Goal: Information Seeking & Learning: Learn about a topic

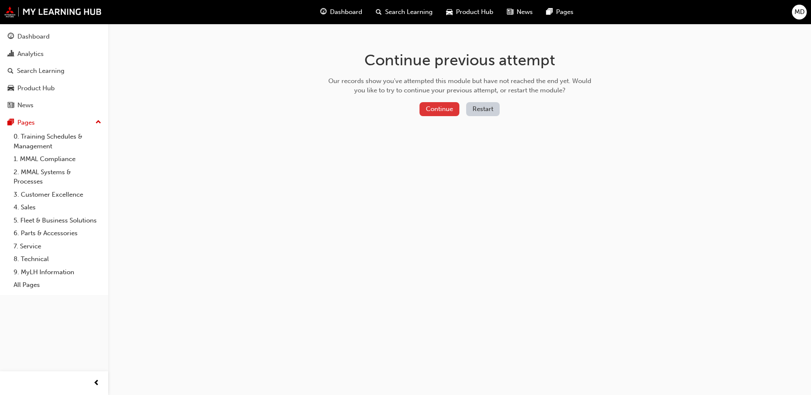
click at [438, 106] on button "Continue" at bounding box center [439, 109] width 40 height 14
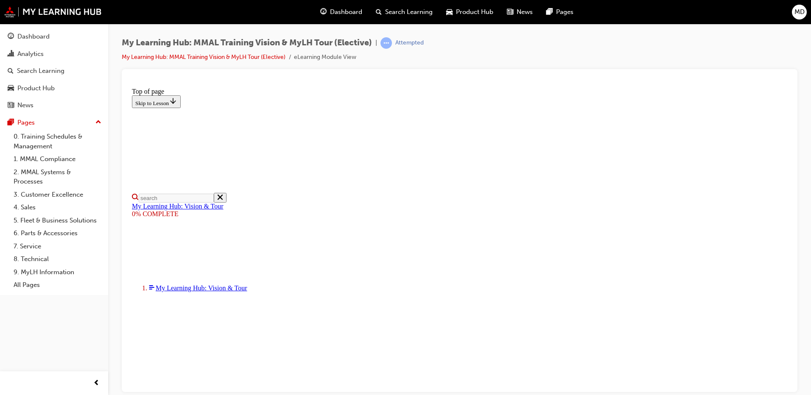
scroll to position [42, 0]
drag, startPoint x: 687, startPoint y: 201, endPoint x: 687, endPoint y: 169, distance: 32.2
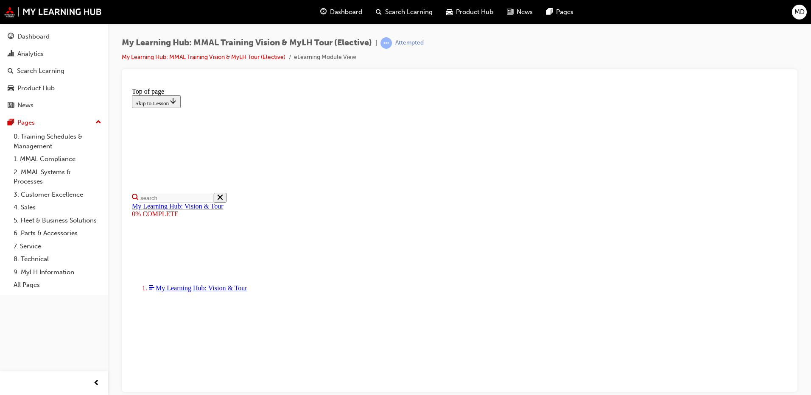
scroll to position [145, 0]
drag, startPoint x: 788, startPoint y: 268, endPoint x: 921, endPoint y: 366, distance: 165.3
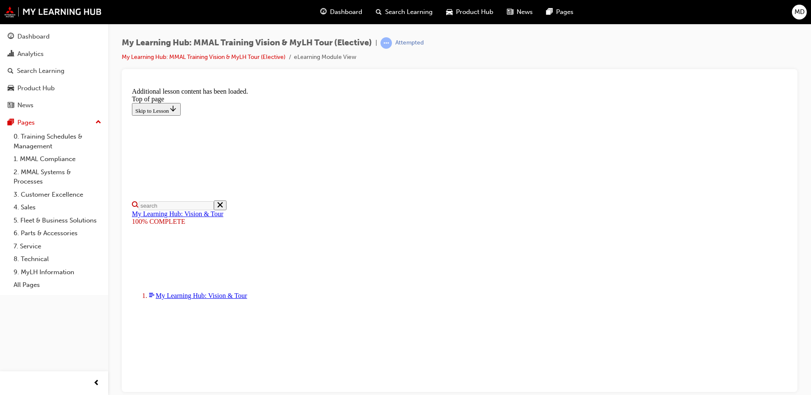
scroll to position [261, 0]
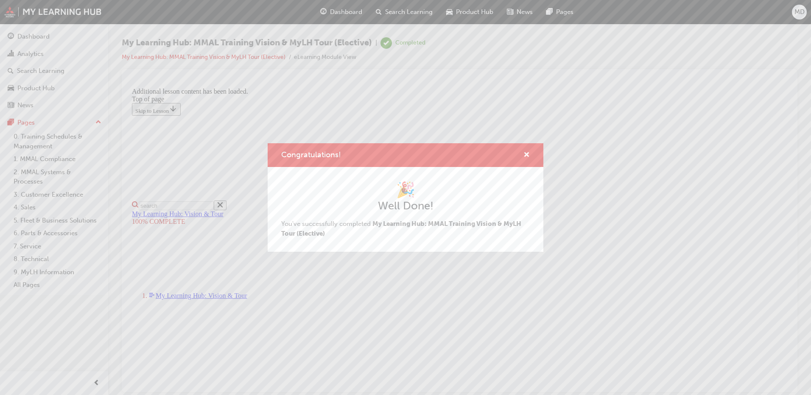
click at [528, 155] on span "cross-icon" at bounding box center [526, 156] width 6 height 8
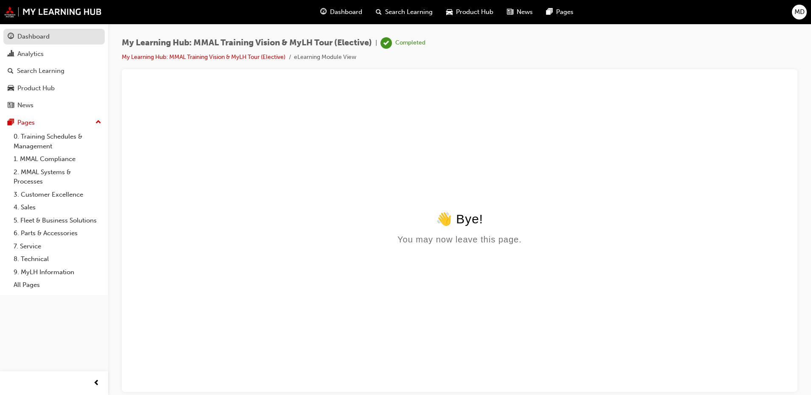
click at [28, 36] on div "Dashboard" at bounding box center [33, 37] width 32 height 10
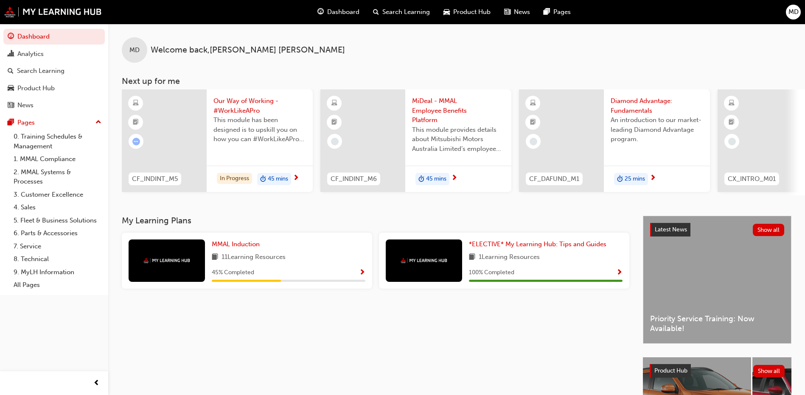
click at [361, 276] on span "Show Progress" at bounding box center [362, 273] width 6 height 8
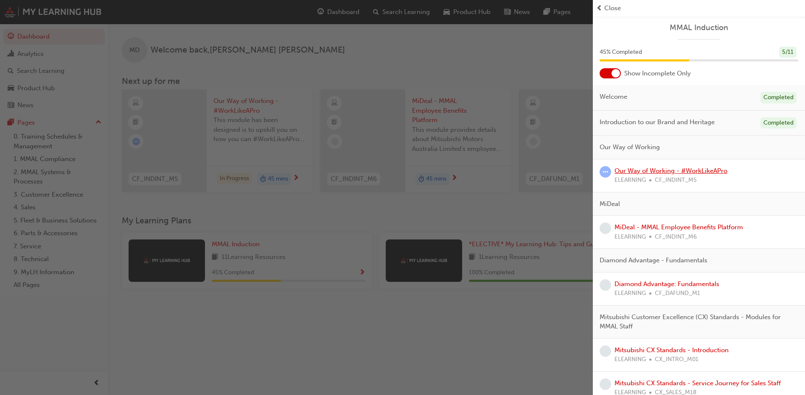
click at [636, 170] on link "Our Way of Working - #WorkLikeAPro" at bounding box center [670, 171] width 113 height 8
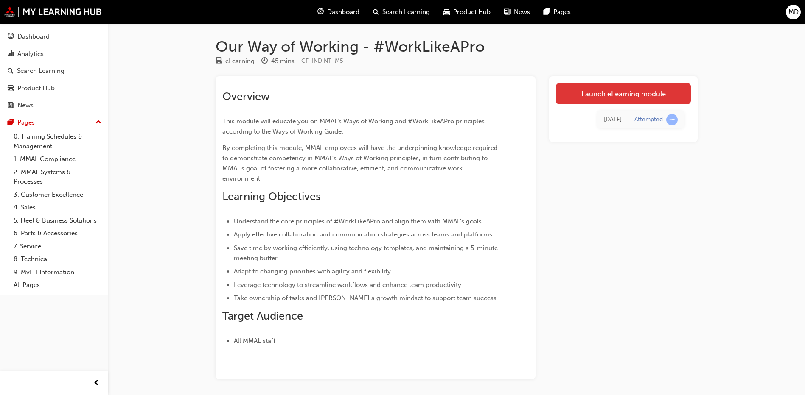
click at [610, 94] on link "Launch eLearning module" at bounding box center [623, 93] width 135 height 21
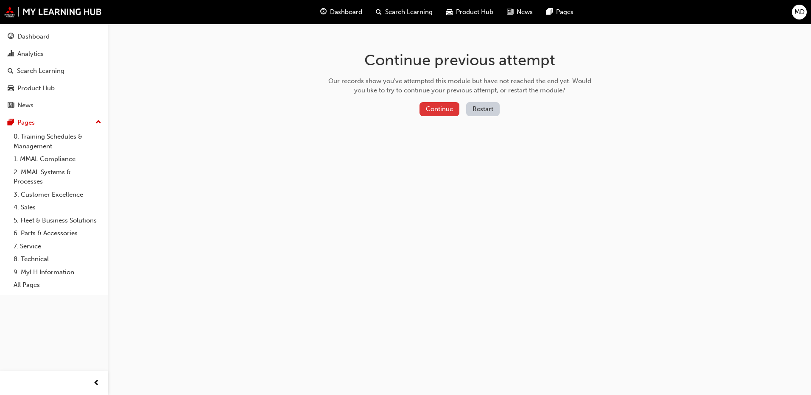
click at [442, 108] on button "Continue" at bounding box center [439, 109] width 40 height 14
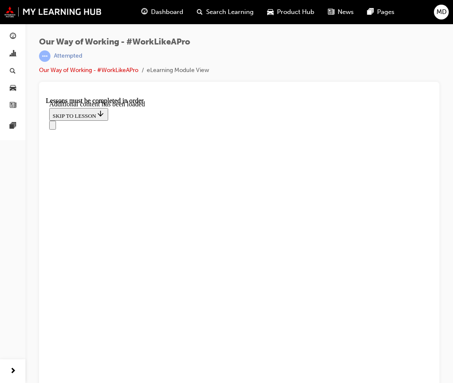
scroll to position [4242, 0]
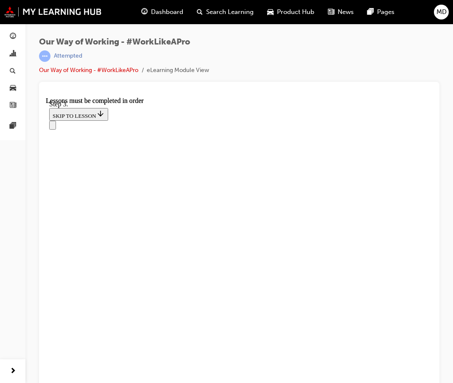
scroll to position [6989, 0]
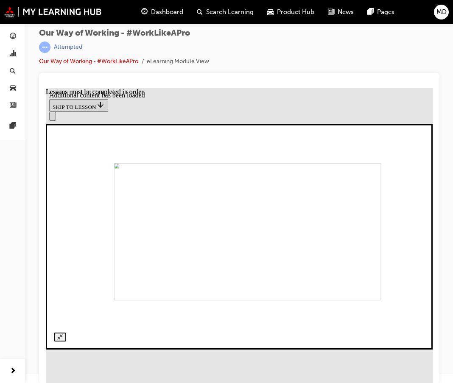
scroll to position [11, 0]
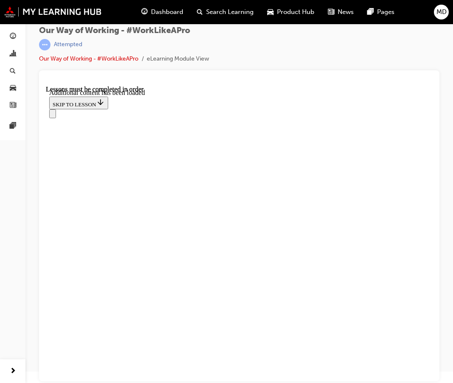
scroll to position [7718, 0]
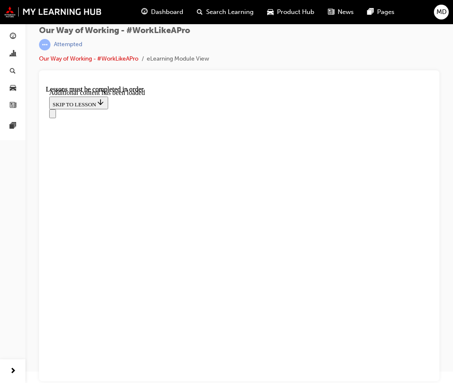
click at [53, 116] on icon "Open navigation menu" at bounding box center [53, 116] width 0 height 0
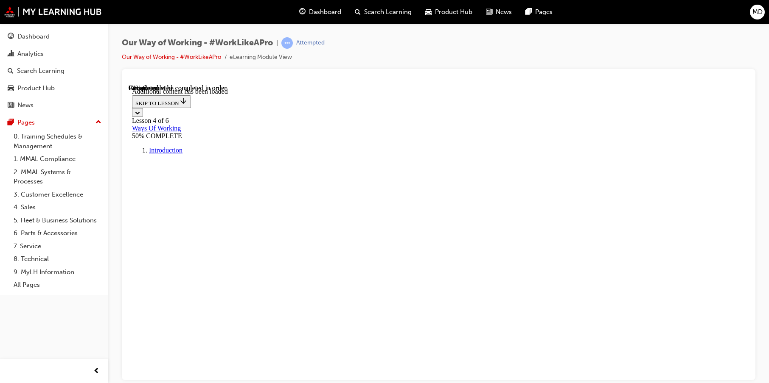
scroll to position [9064, 0]
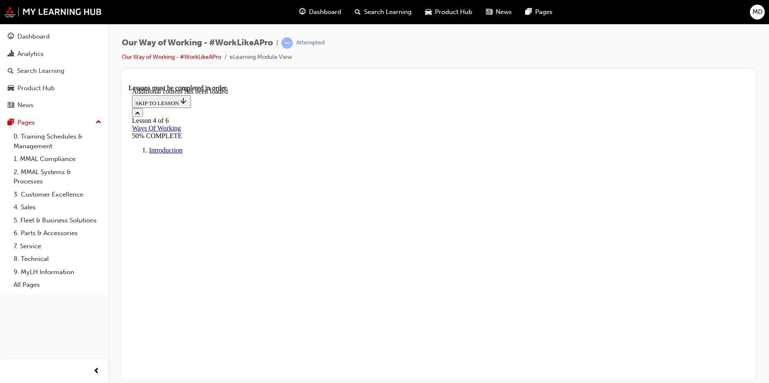
scroll to position [10290, 0]
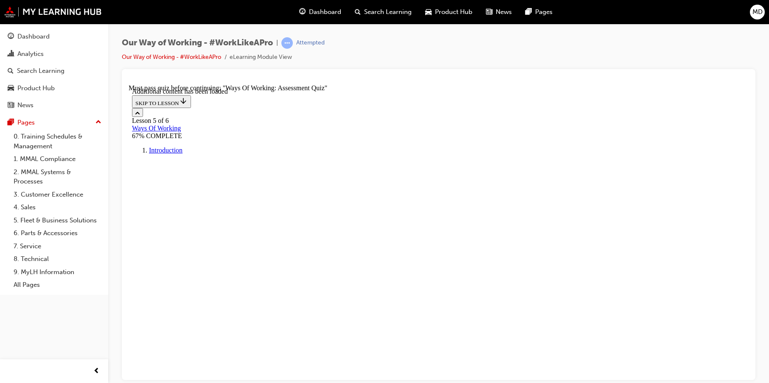
scroll to position [56, 0]
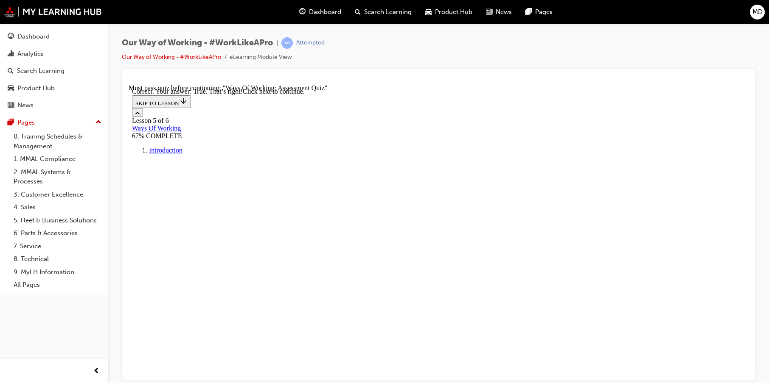
scroll to position [170, 0]
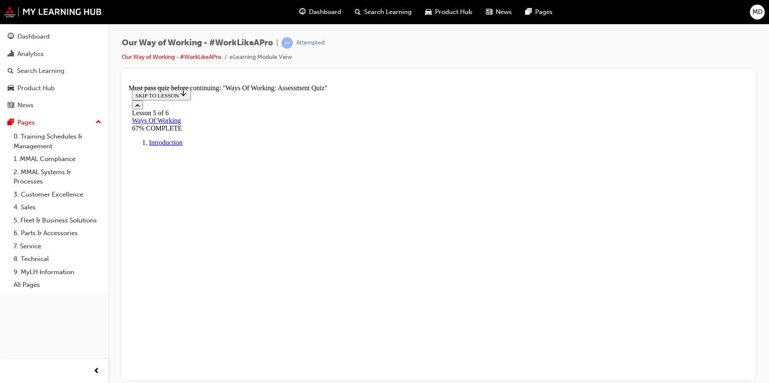
scroll to position [0, 0]
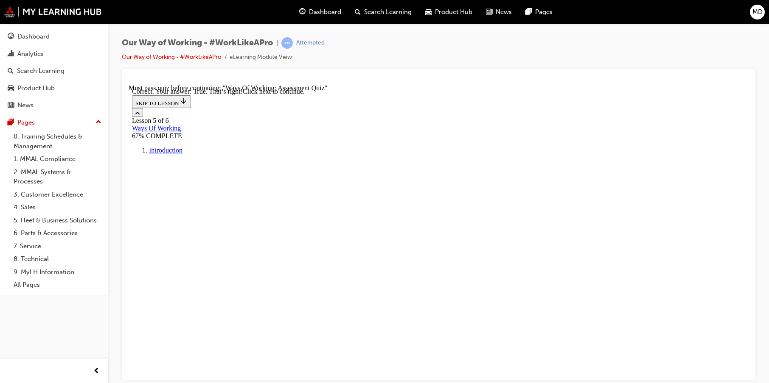
scroll to position [0, 0]
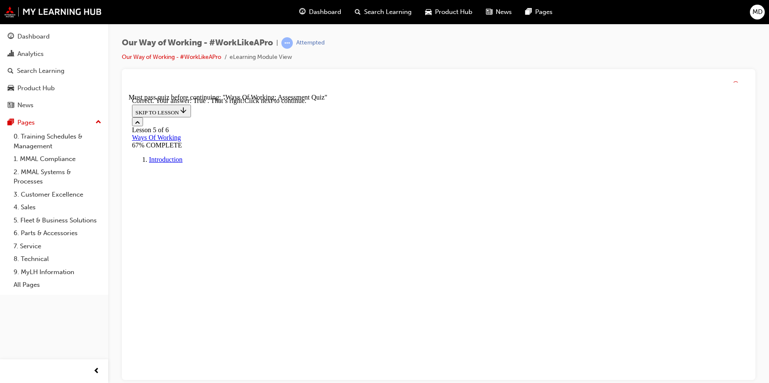
scroll to position [188, 0]
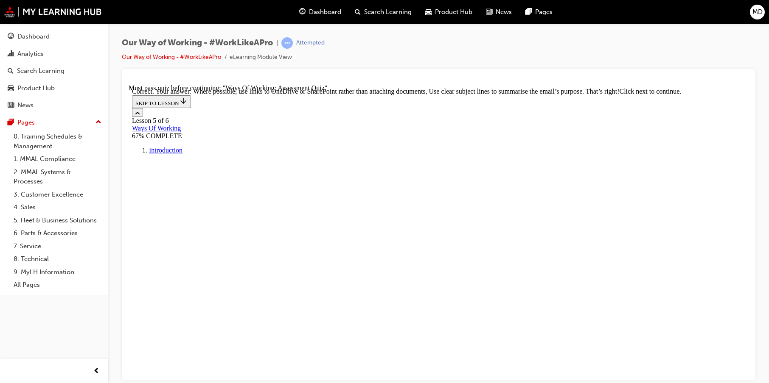
scroll to position [221, 0]
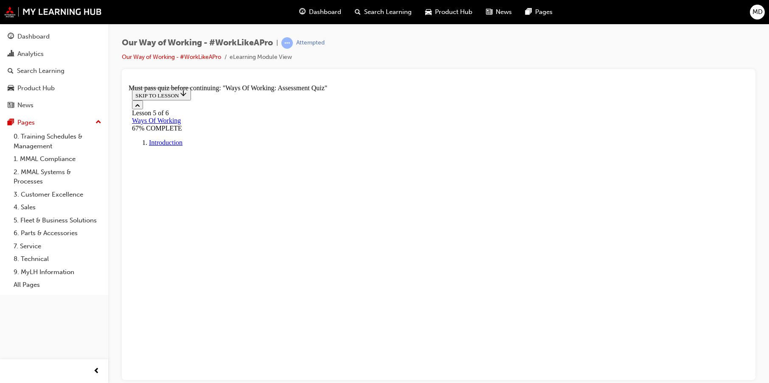
scroll to position [148, 0]
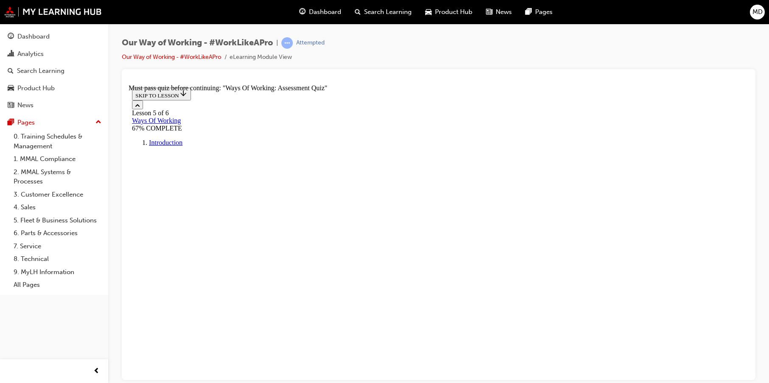
scroll to position [127, 0]
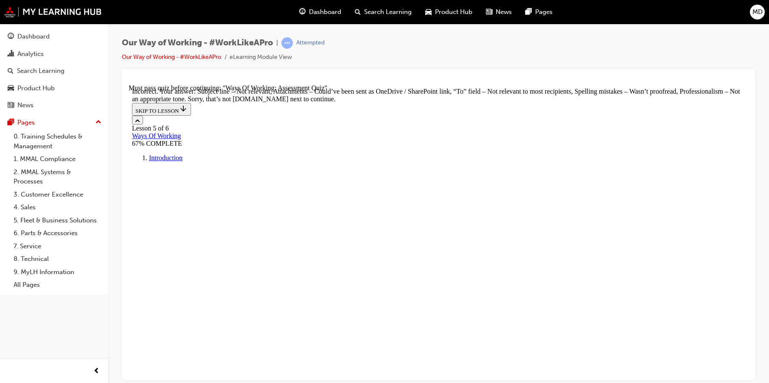
scroll to position [534, 0]
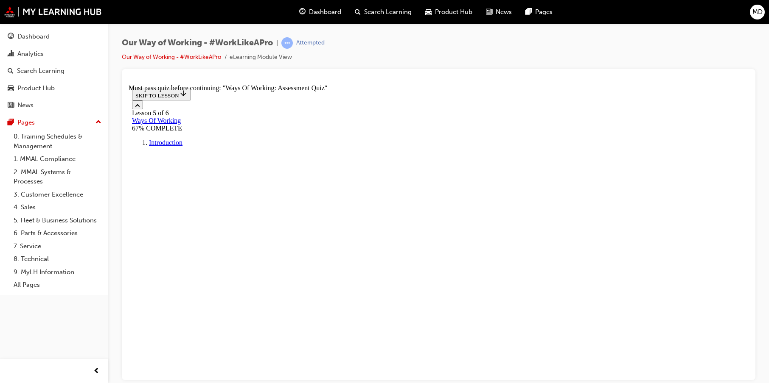
scroll to position [170, 0]
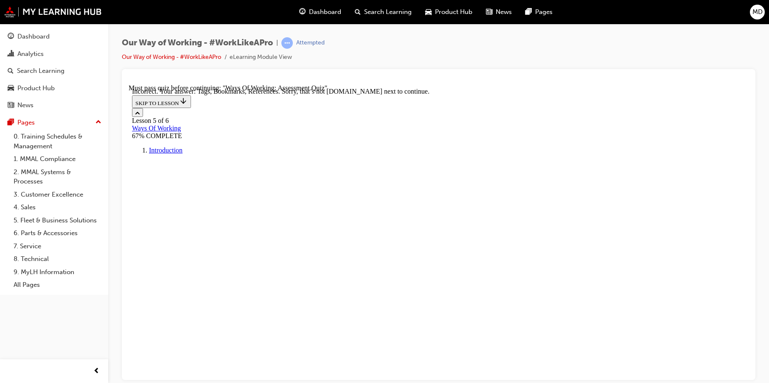
scroll to position [256, 0]
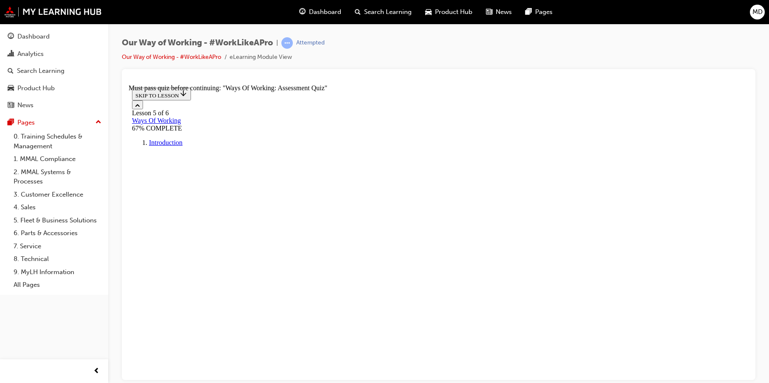
scroll to position [137, 0]
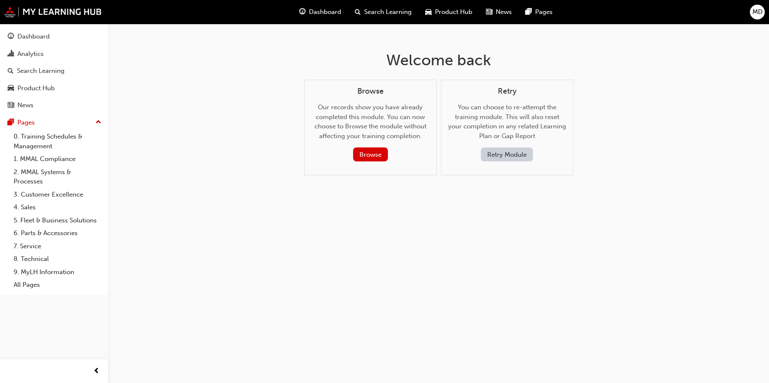
click at [320, 9] on span "Dashboard" at bounding box center [325, 12] width 32 height 10
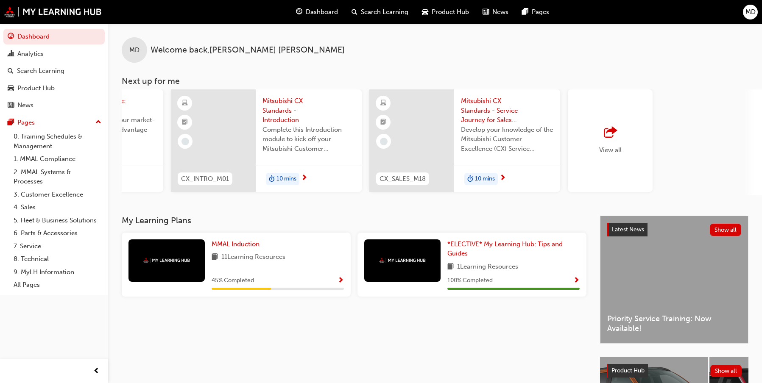
scroll to position [0, 549]
click at [607, 135] on span "outbound-icon" at bounding box center [607, 133] width 13 height 12
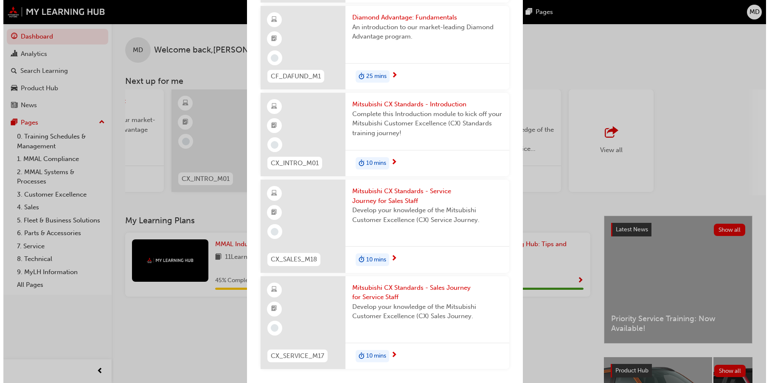
scroll to position [218, 0]
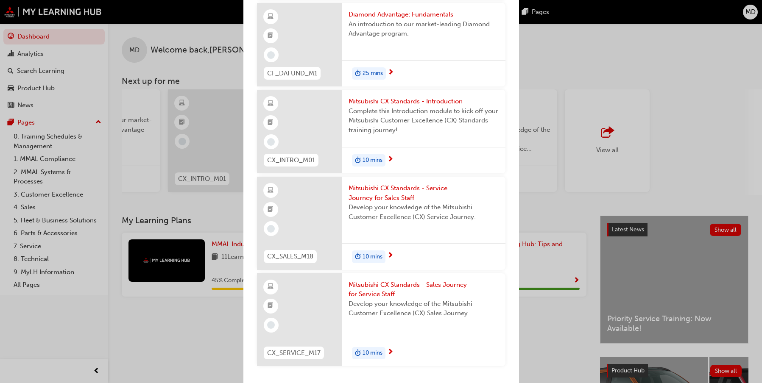
click at [570, 45] on div "Next up for me CF_INDINT_M5 Our Way of Working - #WorkLikeAPro This module has …" at bounding box center [381, 191] width 762 height 383
click at [677, 82] on div "Next up for me CF_INDINT_M5 Our Way of Working - #WorkLikeAPro This module has …" at bounding box center [381, 191] width 762 height 383
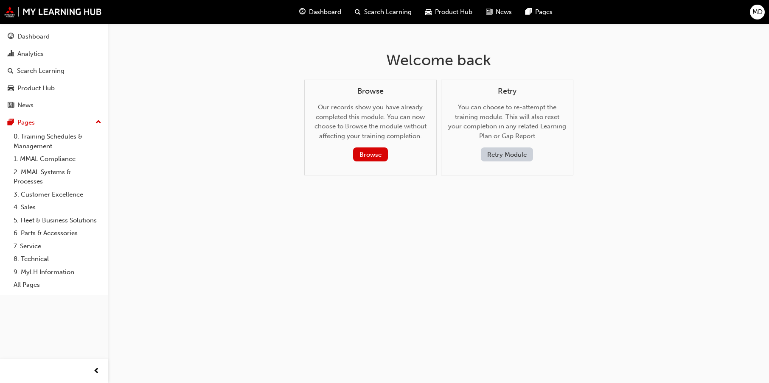
click at [378, 11] on span "Search Learning" at bounding box center [388, 12] width 48 height 10
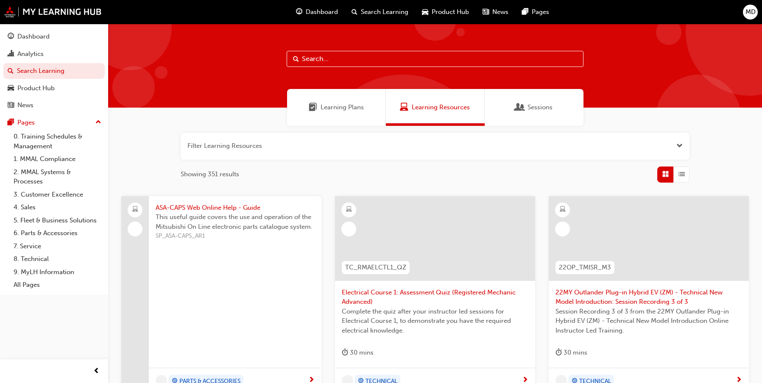
click at [344, 58] on input "text" at bounding box center [435, 59] width 297 height 16
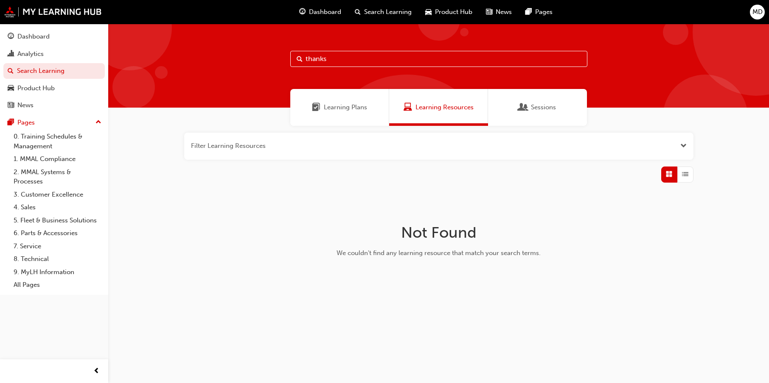
type input "thanks"
click at [351, 108] on span "Learning Plans" at bounding box center [345, 108] width 43 height 10
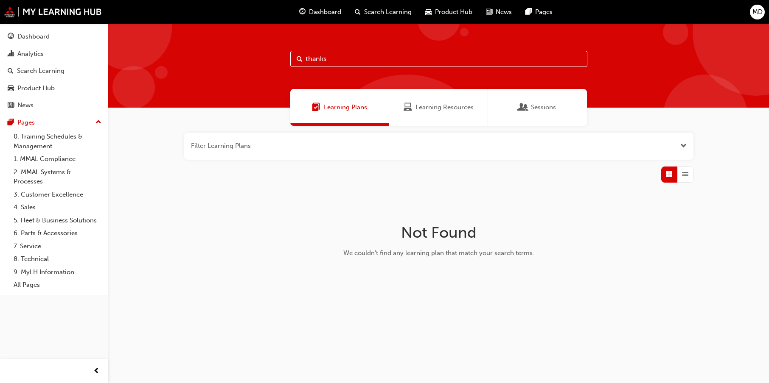
click at [332, 57] on input "thanks" at bounding box center [438, 59] width 297 height 16
click at [534, 105] on span "Sessions" at bounding box center [543, 108] width 25 height 10
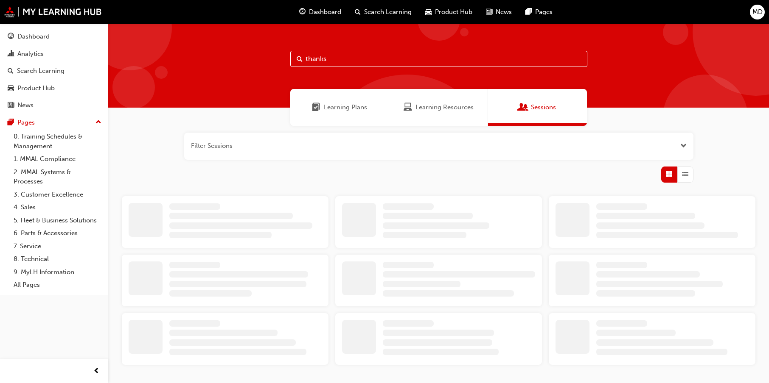
click at [352, 59] on input "thanks" at bounding box center [438, 59] width 297 height 16
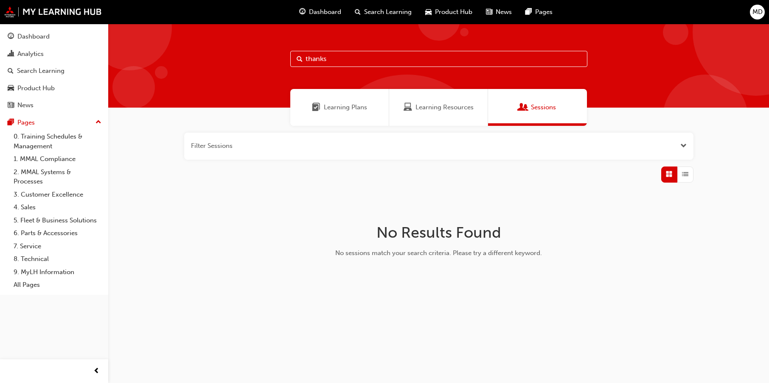
click at [324, 12] on span "Dashboard" at bounding box center [325, 12] width 32 height 10
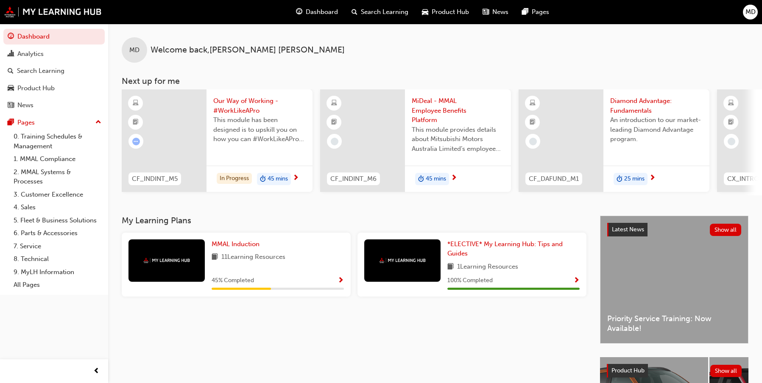
click at [173, 274] on div at bounding box center [167, 261] width 76 height 42
click at [341, 283] on span "Show Progress" at bounding box center [341, 281] width 6 height 8
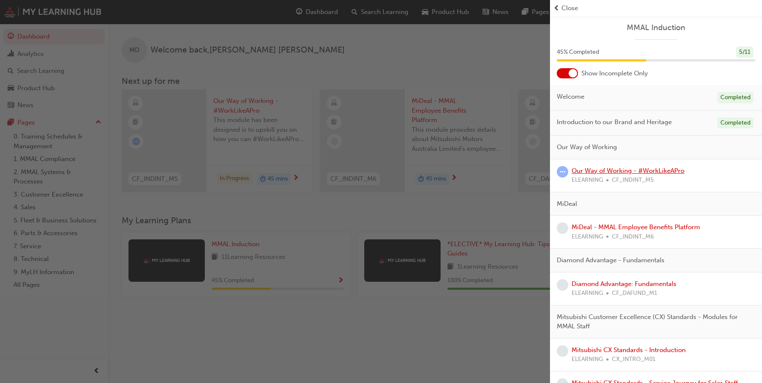
click at [600, 171] on link "Our Way of Working - #WorkLikeAPro" at bounding box center [628, 171] width 113 height 8
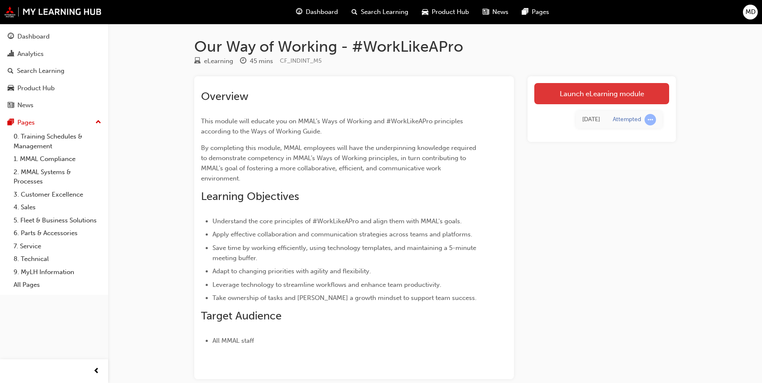
click at [590, 95] on link "Launch eLearning module" at bounding box center [601, 93] width 135 height 21
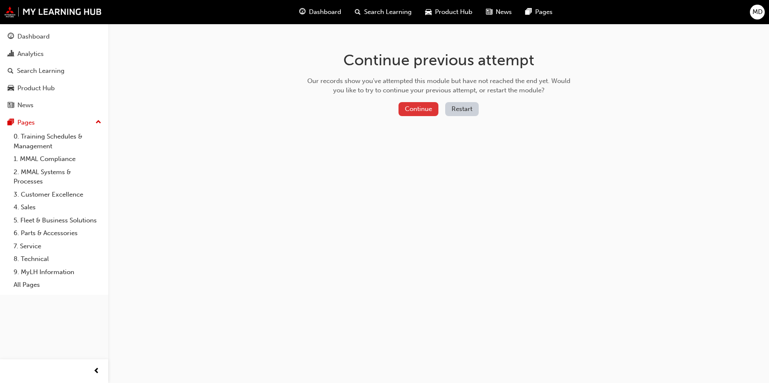
click at [418, 114] on button "Continue" at bounding box center [418, 109] width 40 height 14
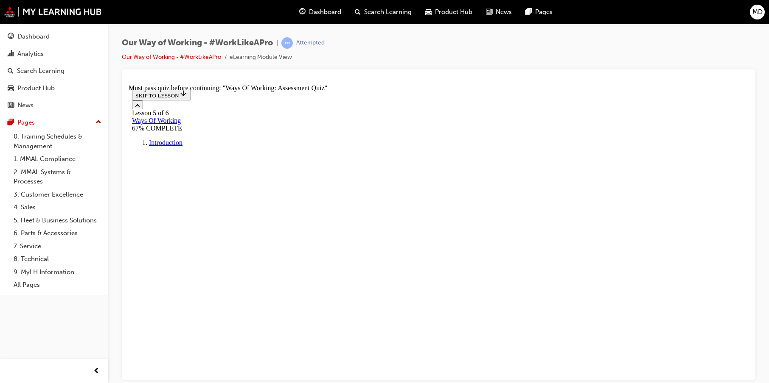
scroll to position [14, 0]
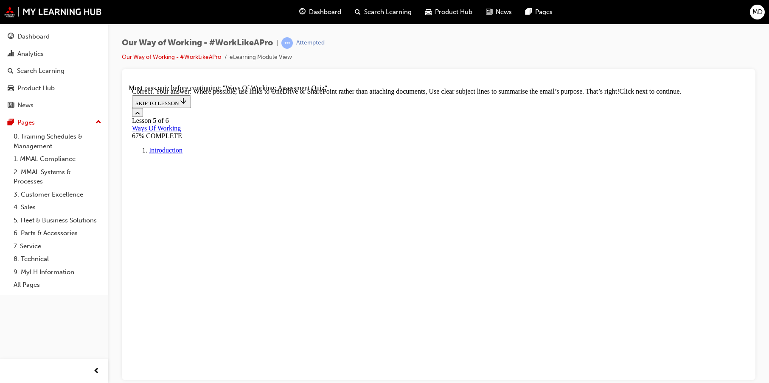
scroll to position [221, 0]
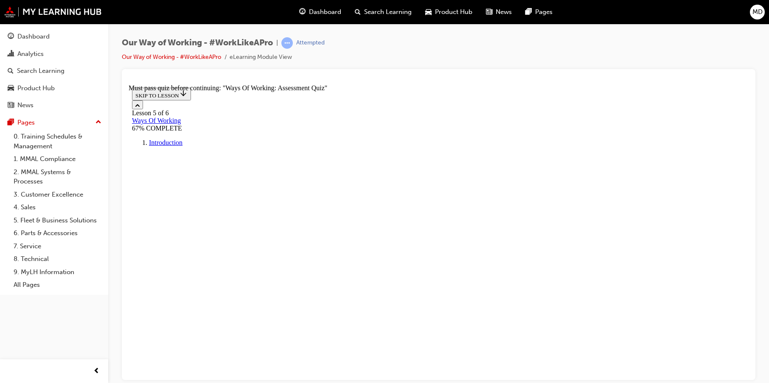
scroll to position [85, 0]
drag, startPoint x: 305, startPoint y: 231, endPoint x: 321, endPoint y: 248, distance: 23.1
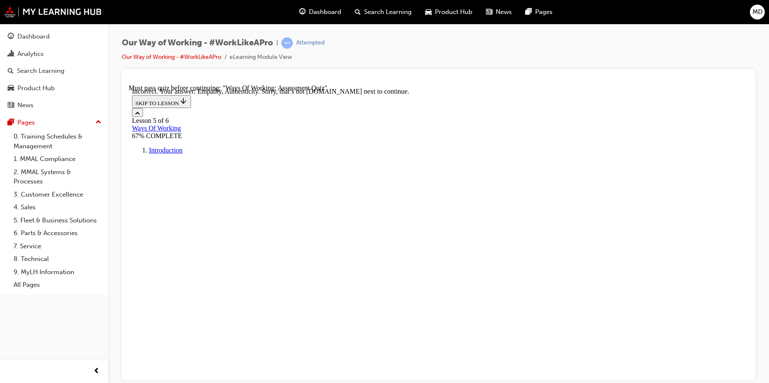
scroll to position [295, 0]
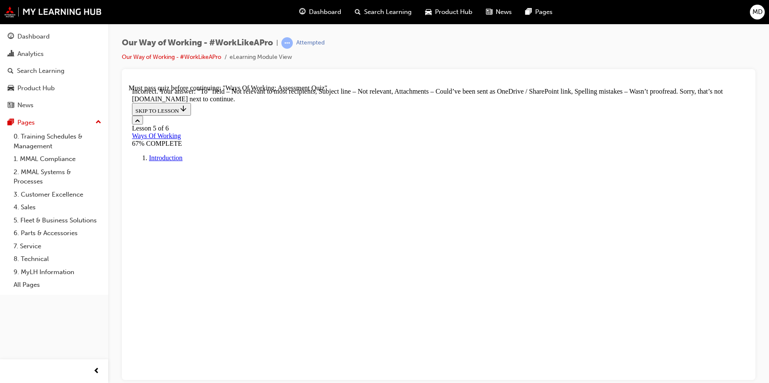
scroll to position [534, 0]
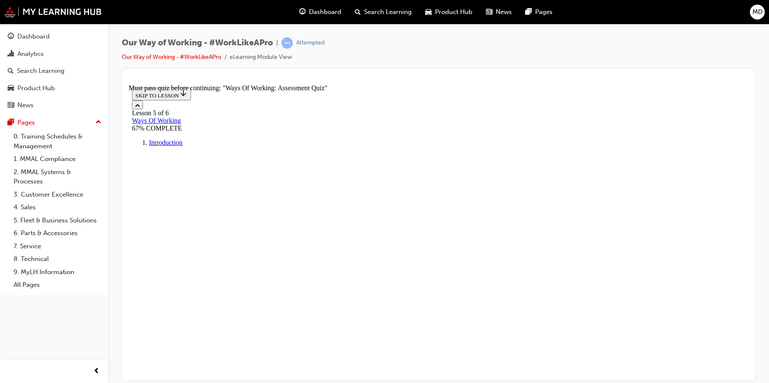
scroll to position [85, 0]
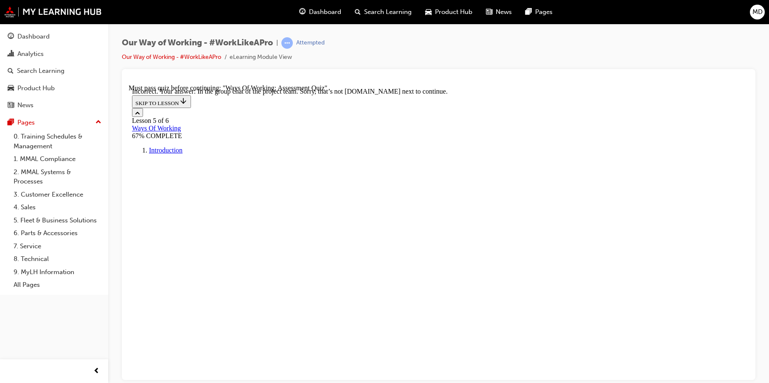
scroll to position [275, 0]
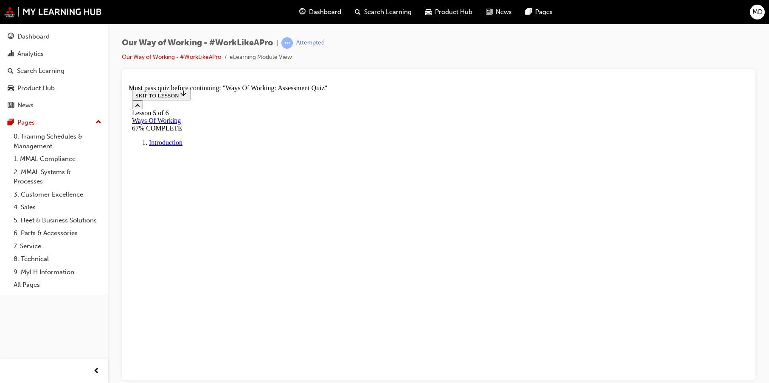
scroll to position [85, 0]
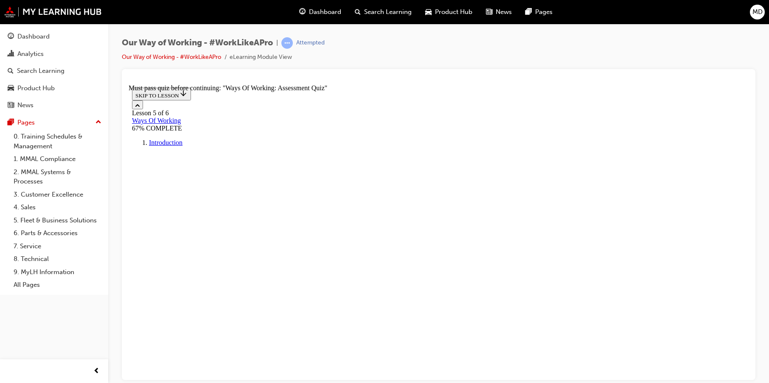
scroll to position [0, 0]
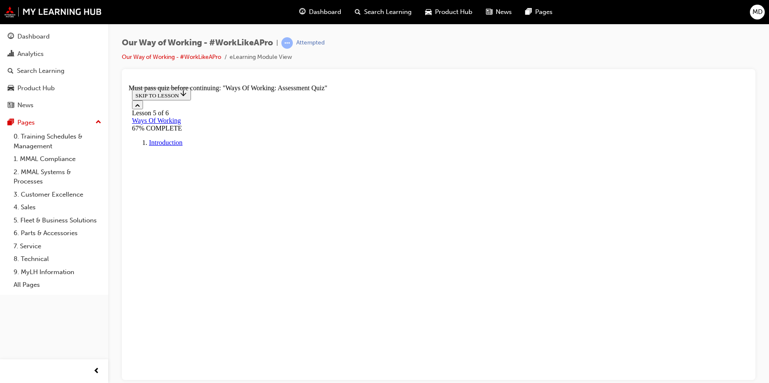
scroll to position [137, 0]
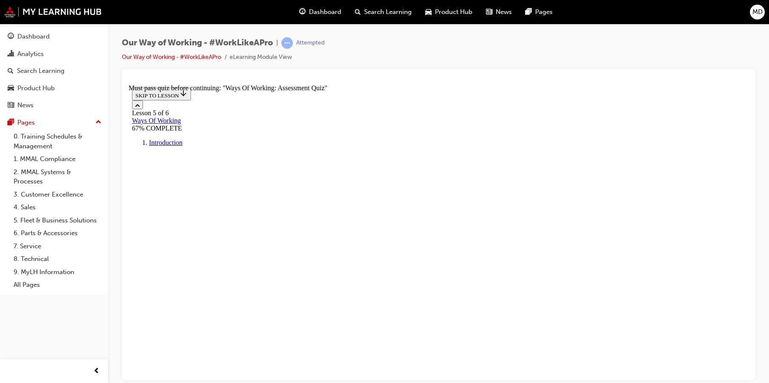
scroll to position [85, 0]
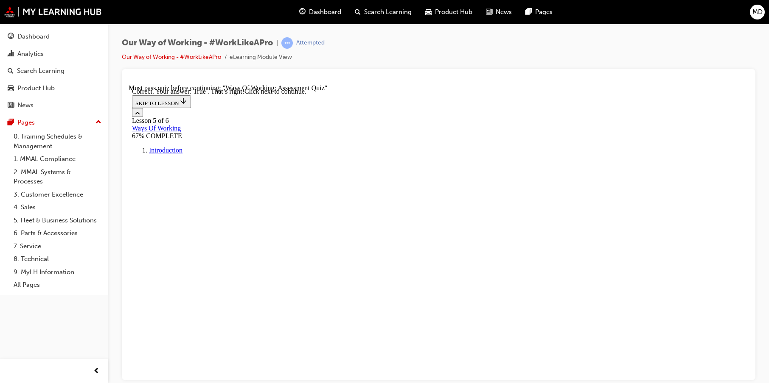
scroll to position [170, 0]
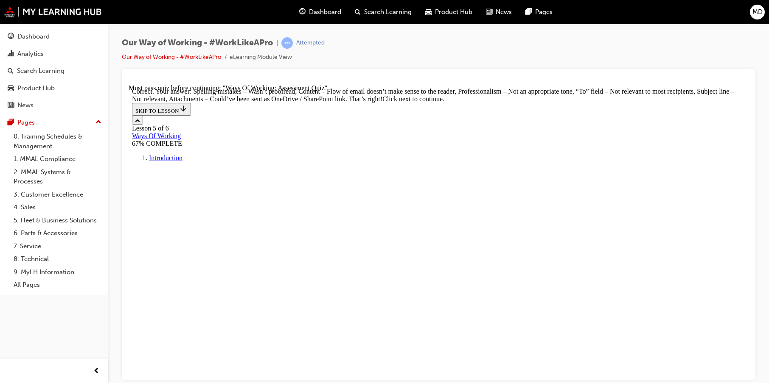
scroll to position [534, 0]
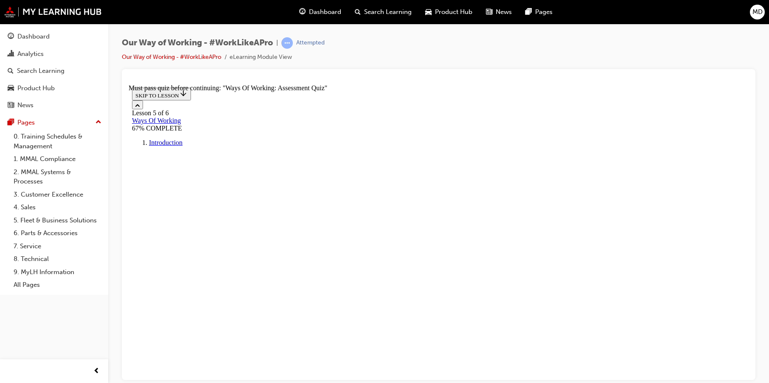
scroll to position [170, 0]
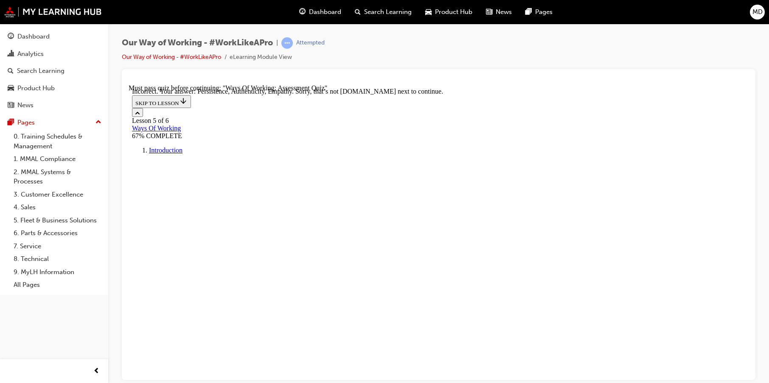
scroll to position [295, 0]
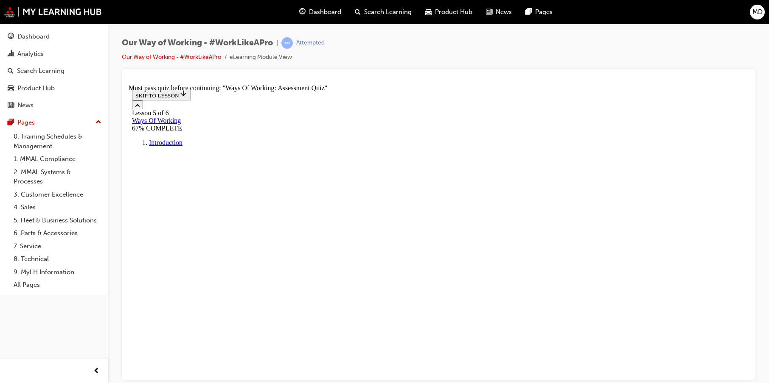
scroll to position [85, 0]
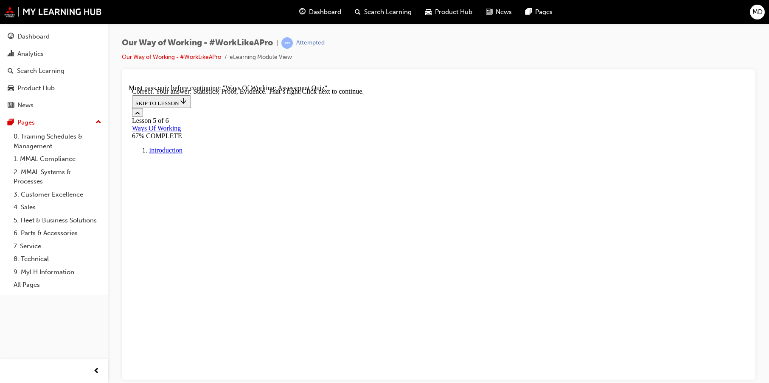
scroll to position [261, 0]
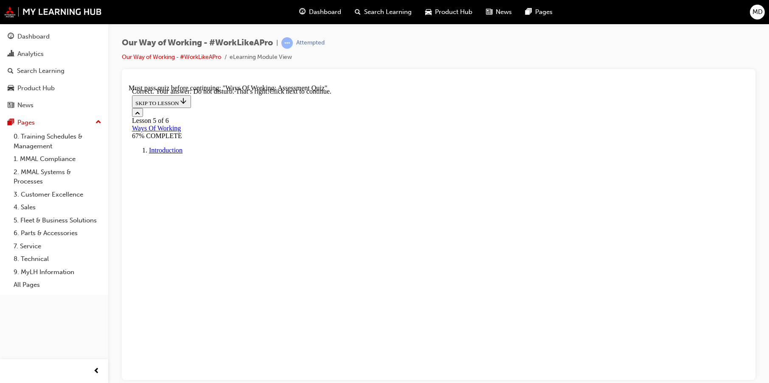
scroll to position [227, 0]
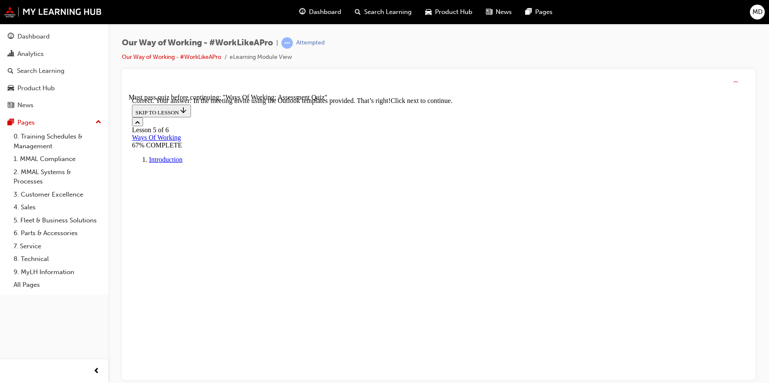
scroll to position [275, 0]
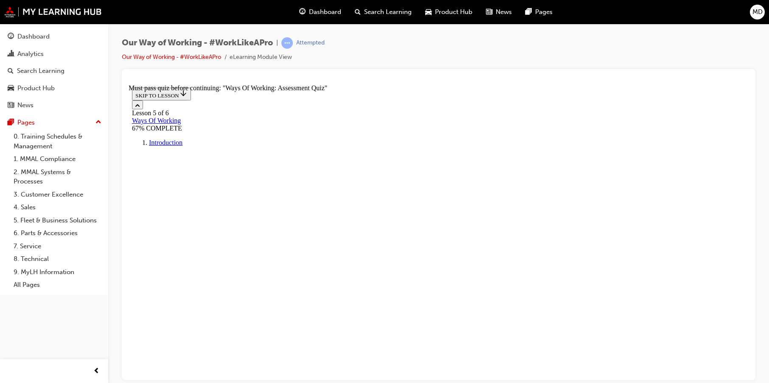
scroll to position [85, 0]
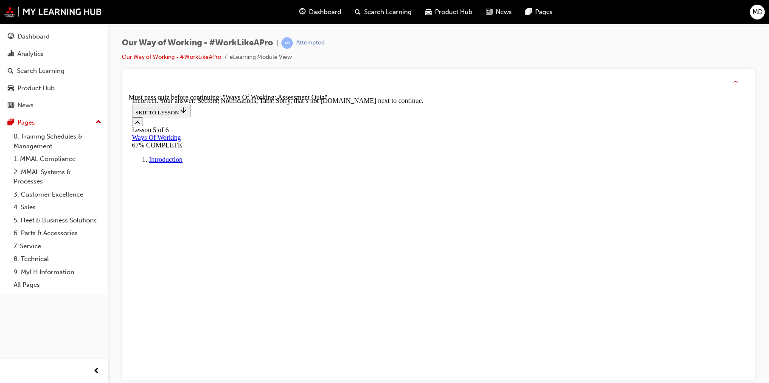
scroll to position [256, 0]
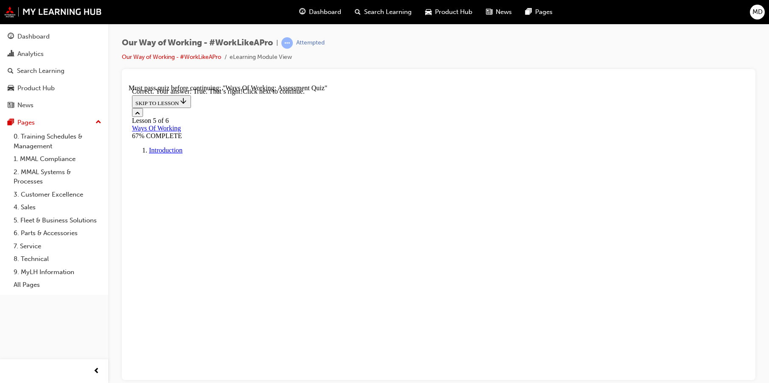
scroll to position [188, 0]
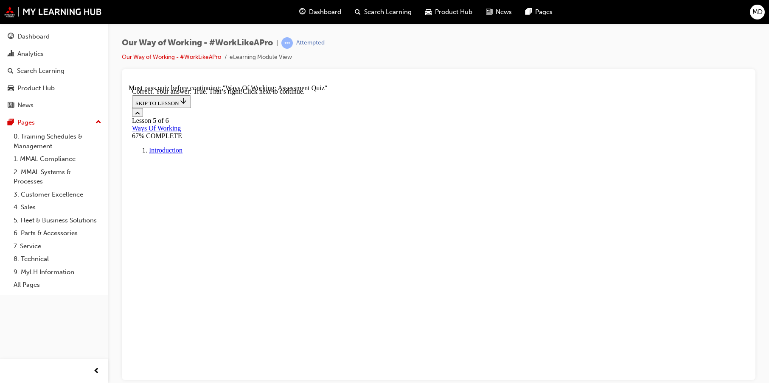
scroll to position [188, 0]
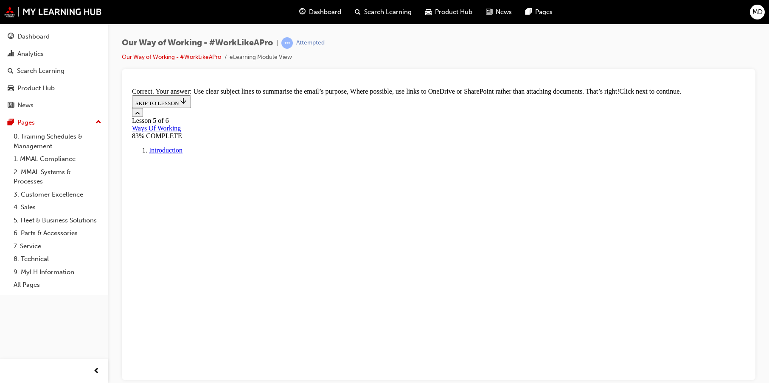
scroll to position [221, 0]
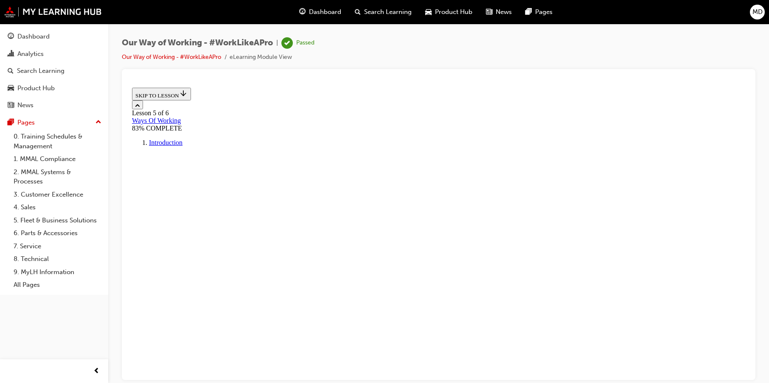
scroll to position [135, 0]
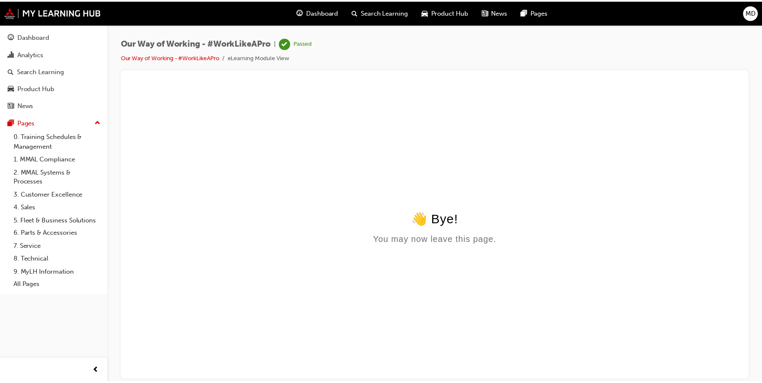
scroll to position [0, 0]
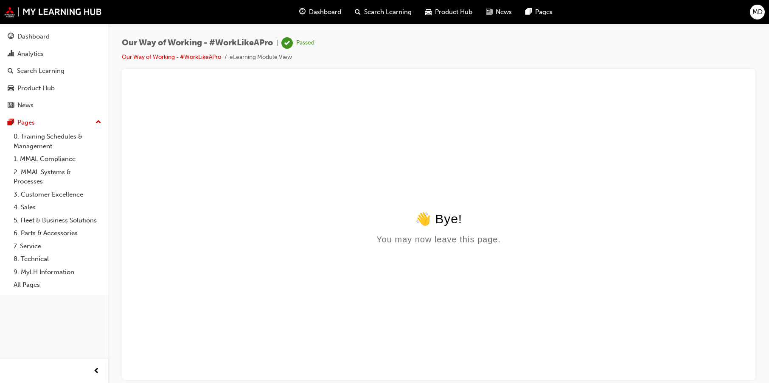
click at [319, 12] on span "Dashboard" at bounding box center [325, 12] width 32 height 10
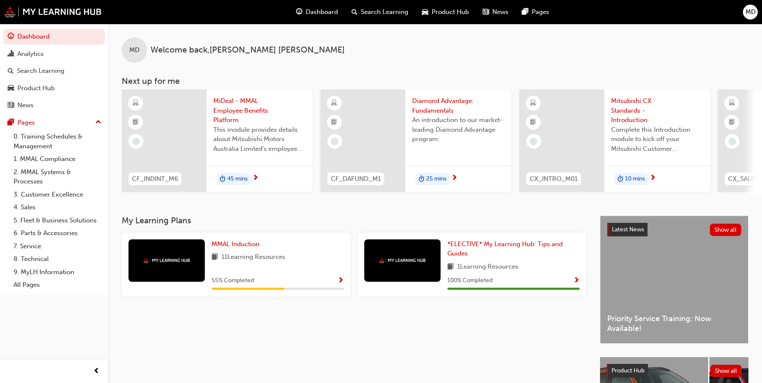
click at [176, 263] on img at bounding box center [166, 261] width 47 height 6
click at [195, 265] on div at bounding box center [167, 261] width 76 height 42
click at [342, 283] on span "Show Progress" at bounding box center [341, 281] width 6 height 8
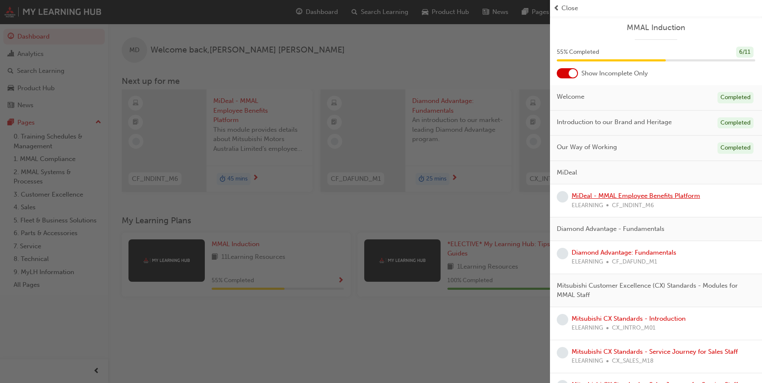
click at [608, 197] on link "MiDeal - MMAL Employee Benefits Platform" at bounding box center [636, 196] width 129 height 8
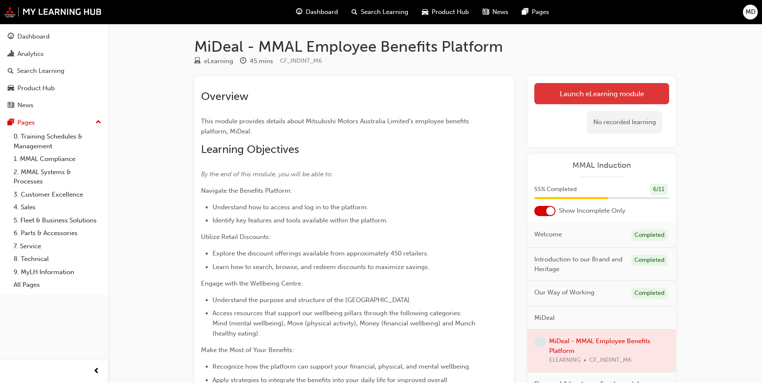
click at [593, 92] on link "Launch eLearning module" at bounding box center [601, 93] width 135 height 21
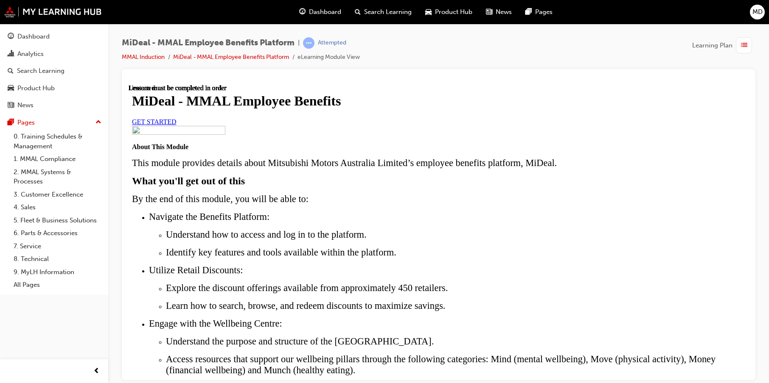
scroll to position [42, 0]
click at [176, 125] on span "GET STARTED" at bounding box center [154, 121] width 45 height 7
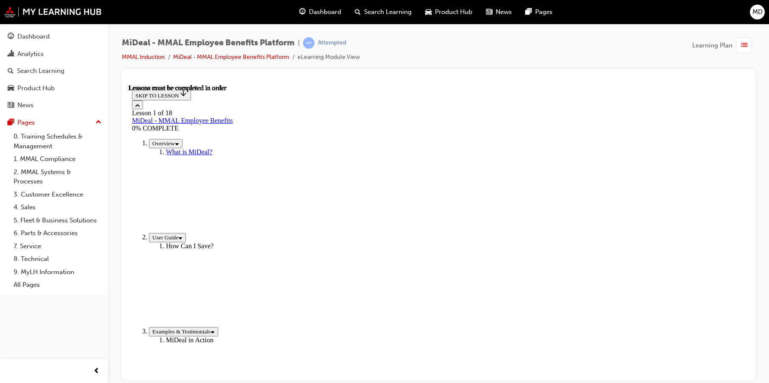
drag, startPoint x: 562, startPoint y: 338, endPoint x: 555, endPoint y: 339, distance: 7.3
drag, startPoint x: 629, startPoint y: 235, endPoint x: 420, endPoint y: 236, distance: 208.3
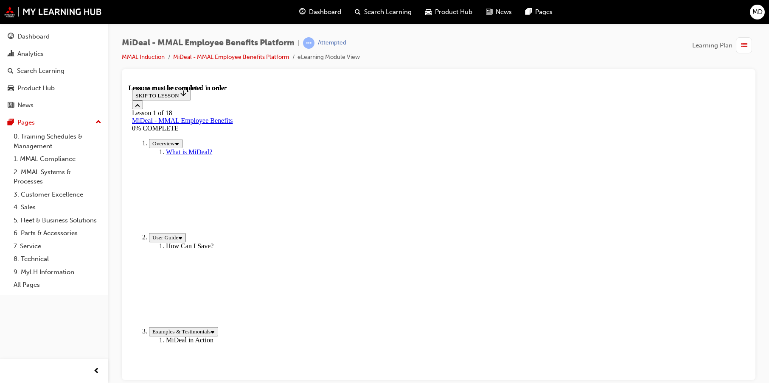
drag, startPoint x: 551, startPoint y: 337, endPoint x: 566, endPoint y: 338, distance: 14.5
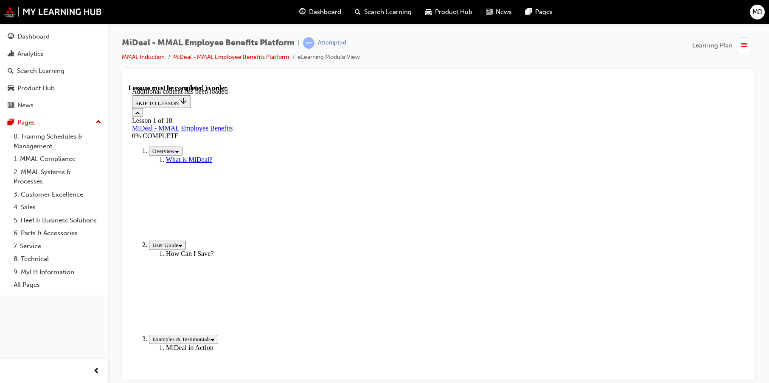
scroll to position [489, 0]
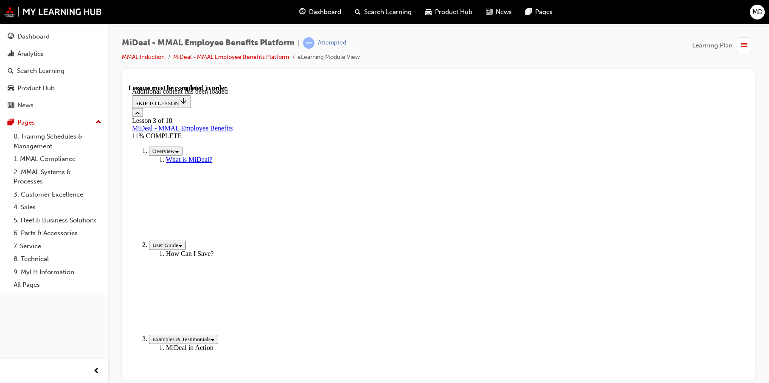
scroll to position [73, 0]
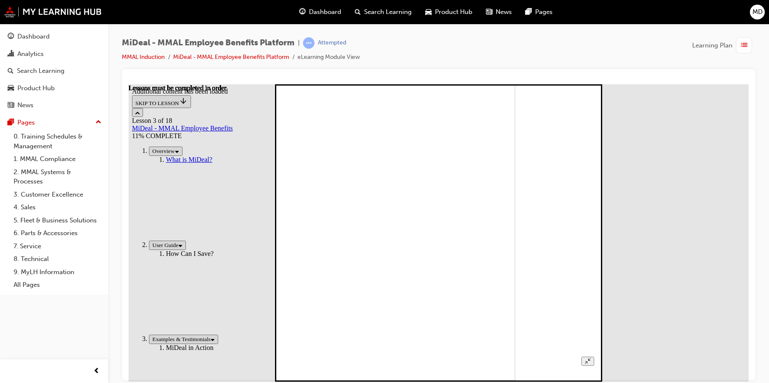
click at [590, 358] on icon "Unzoom image" at bounding box center [587, 361] width 6 height 6
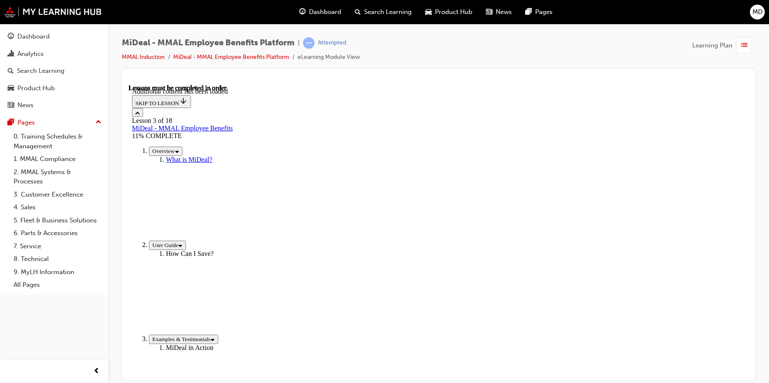
scroll to position [748, 0]
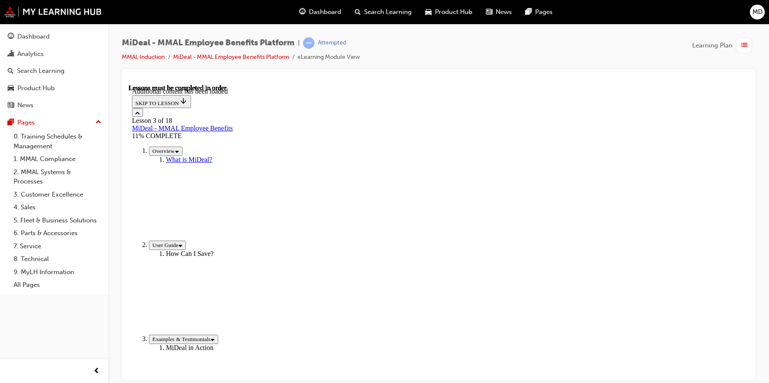
scroll to position [1851, 0]
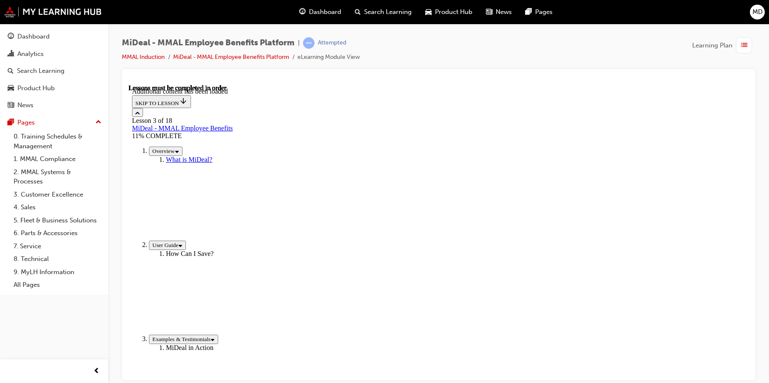
scroll to position [2758, 0]
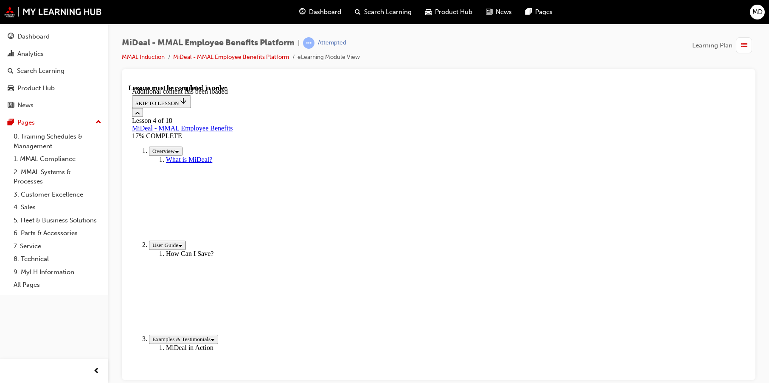
scroll to position [781, 0]
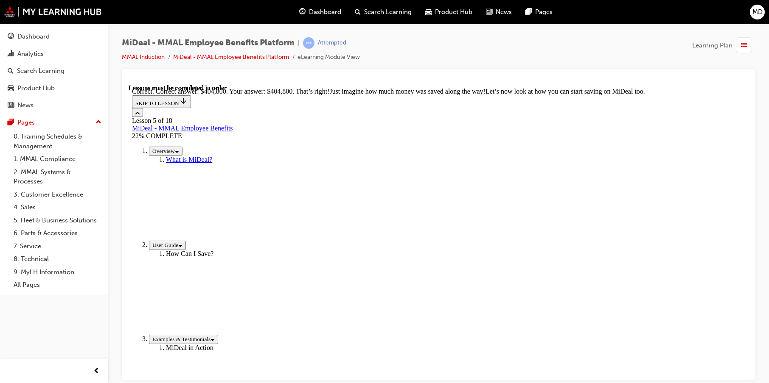
scroll to position [261, 0]
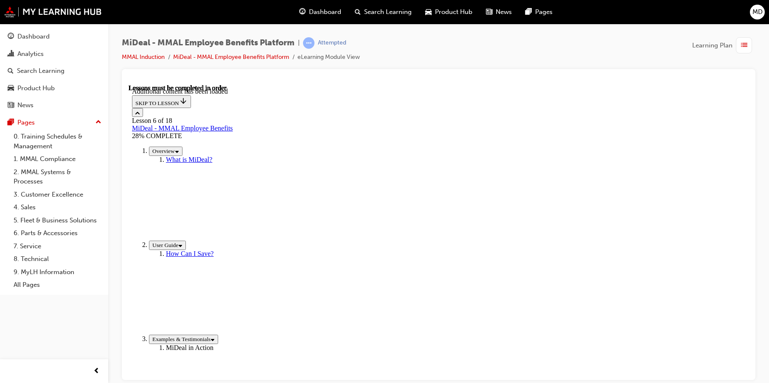
scroll to position [168, 0]
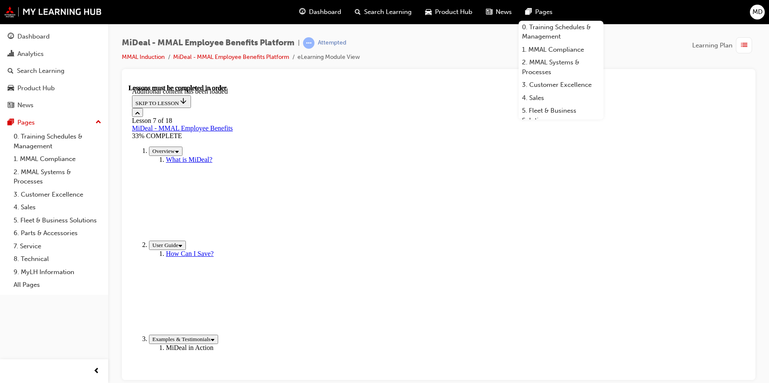
scroll to position [134, 0]
